Goal: Task Accomplishment & Management: Use online tool/utility

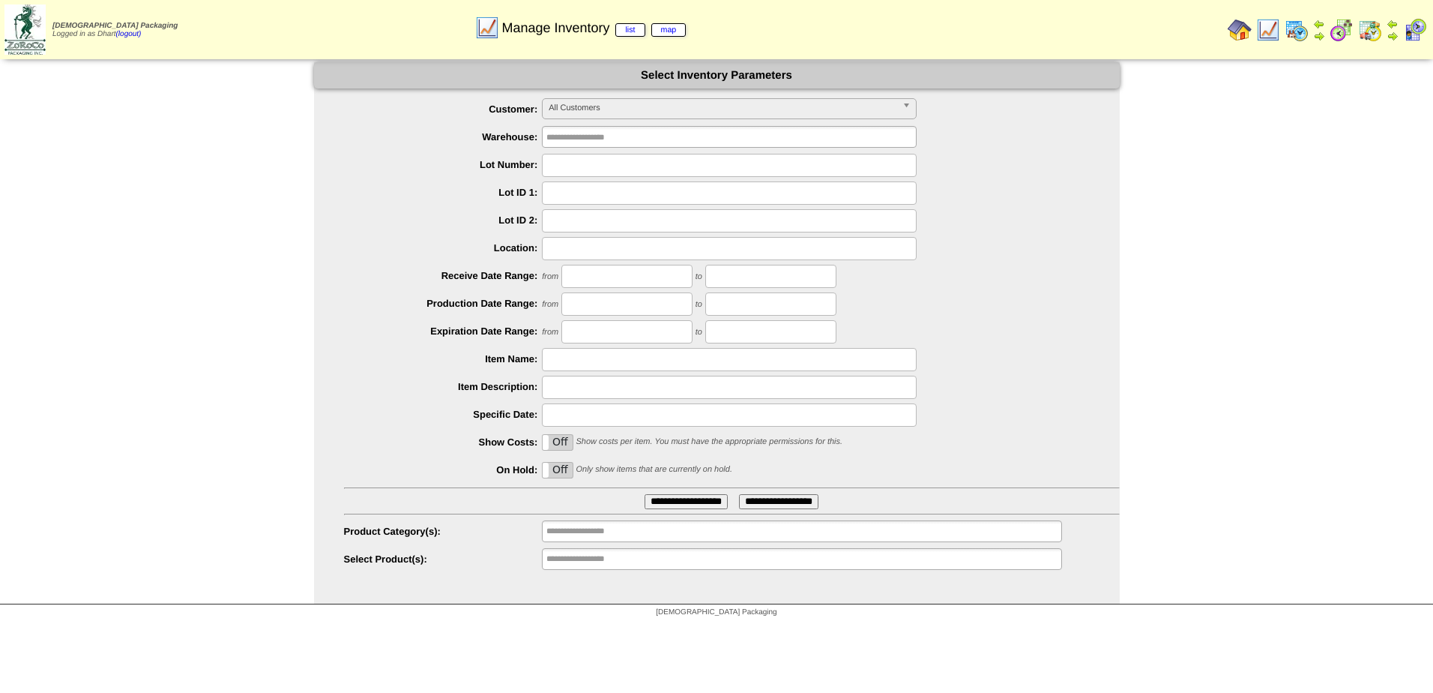
click at [1293, 35] on img at bounding box center [1297, 30] width 24 height 24
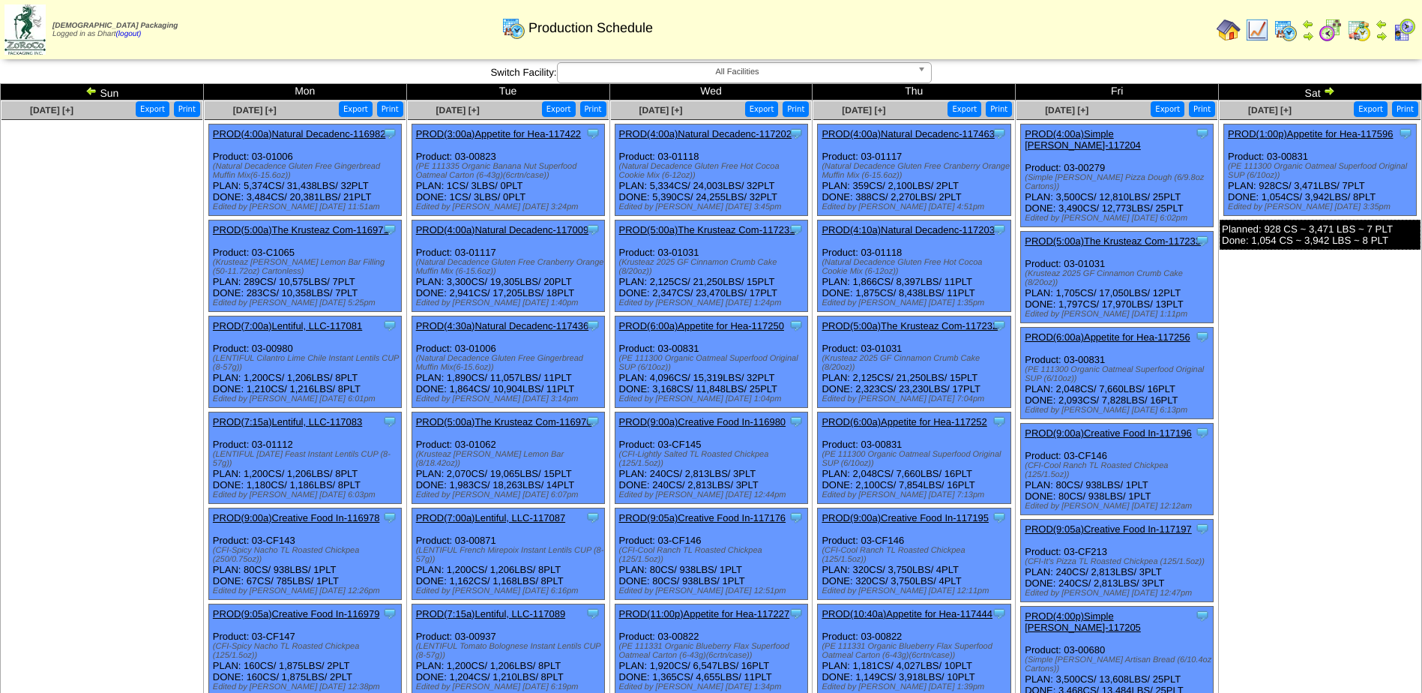
click at [96, 97] on link at bounding box center [92, 93] width 15 height 12
click at [88, 93] on img at bounding box center [91, 91] width 12 height 12
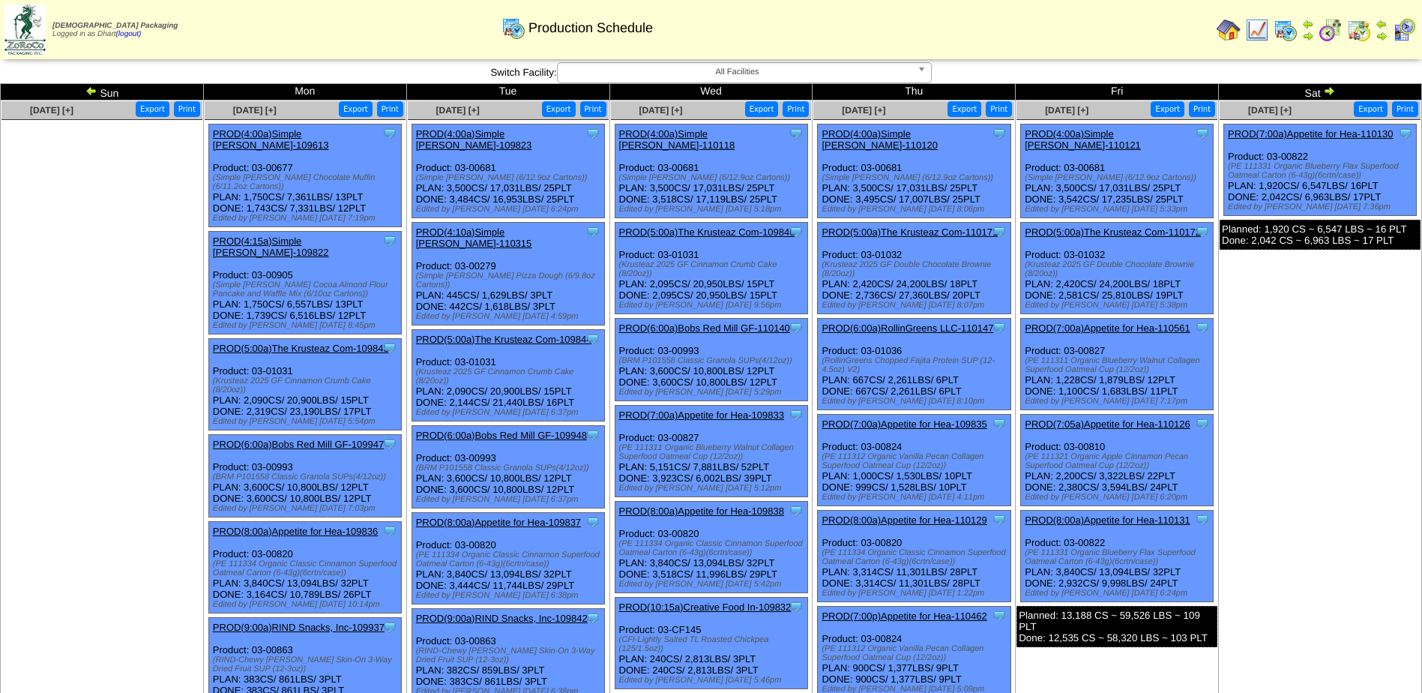
click at [508, 513] on div "Clone Item PROD(8:00a)Appetite for Hea-109837 Appetite for Healthy Living Sched…" at bounding box center [508, 558] width 193 height 91
click at [497, 516] on link "PROD(8:00a)Appetite for Hea-109837" at bounding box center [498, 521] width 165 height 11
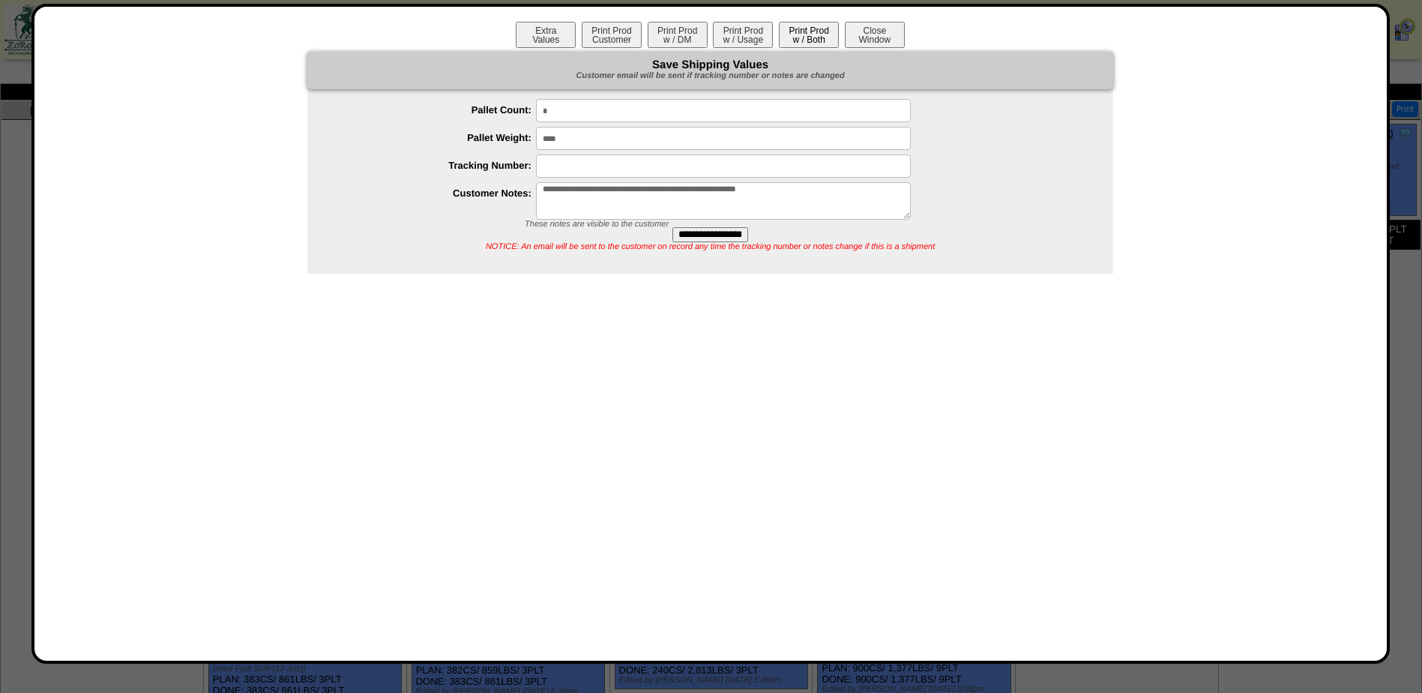
click at [818, 40] on button "Print Prod w / Both" at bounding box center [809, 35] width 60 height 26
